Goal: Register for event/course

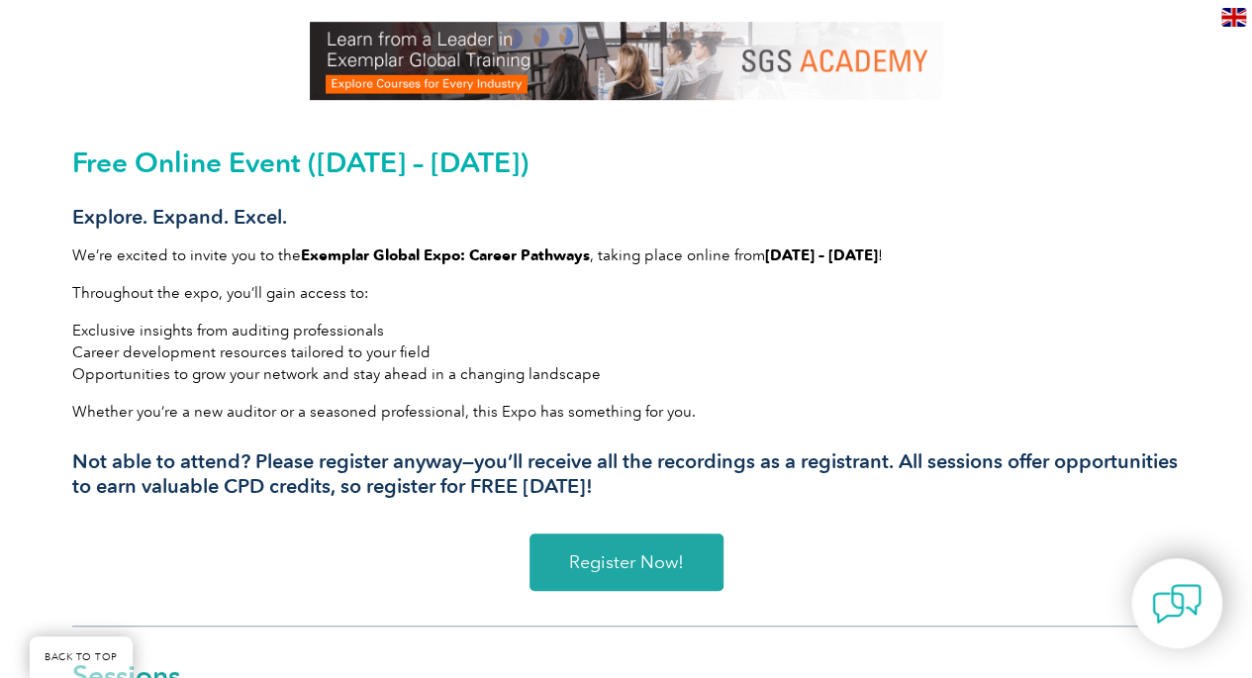
scroll to position [515, 0]
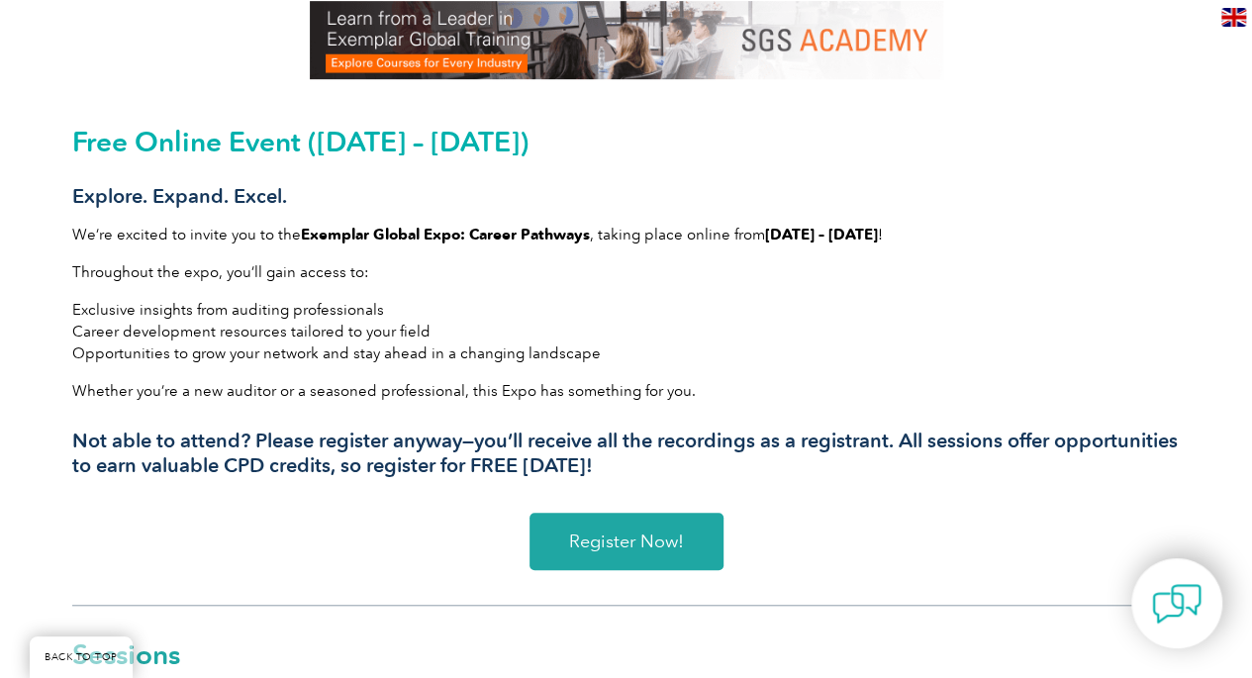
click at [621, 549] on span "Register Now!" at bounding box center [626, 541] width 115 height 18
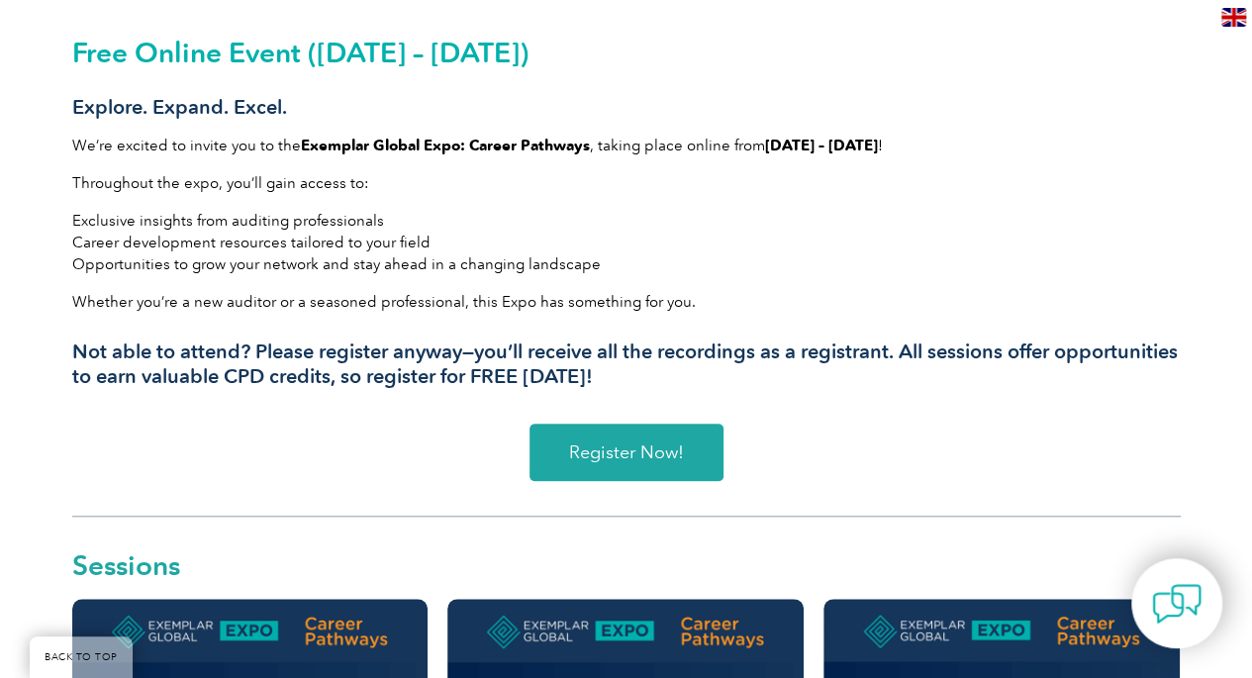
scroll to position [612, 0]
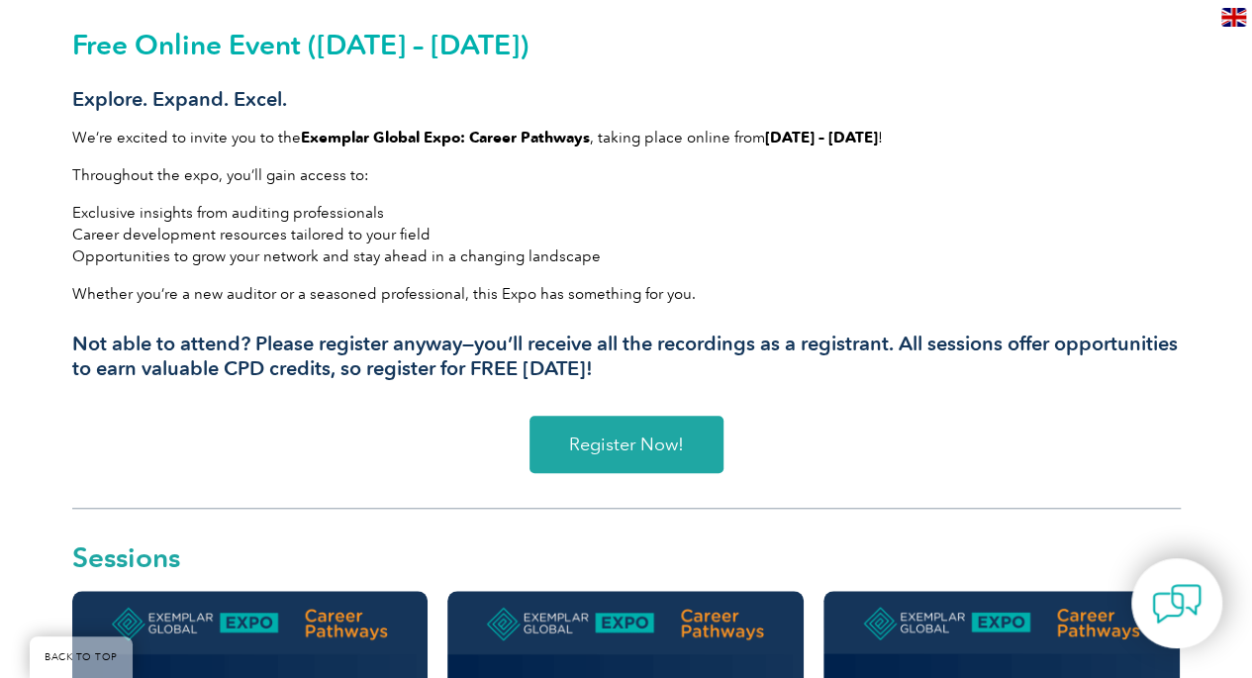
click at [639, 445] on span "Register Now!" at bounding box center [626, 444] width 115 height 18
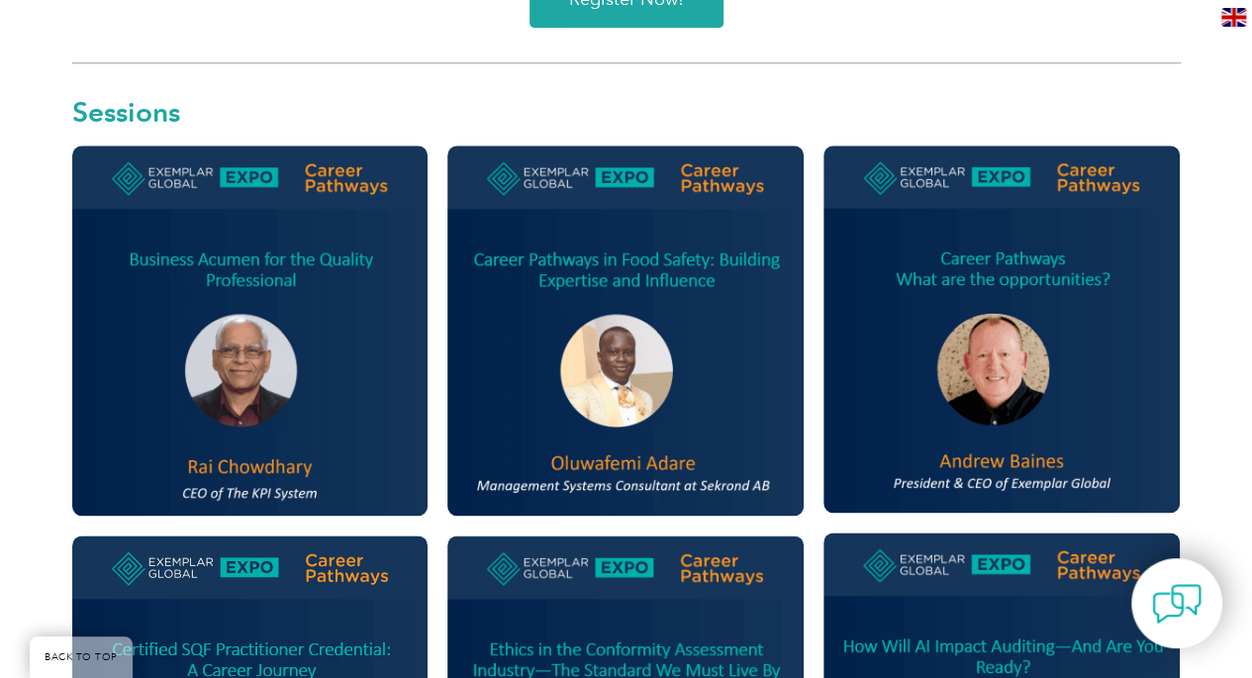
scroll to position [463, 0]
